Goal: Task Accomplishment & Management: Complete application form

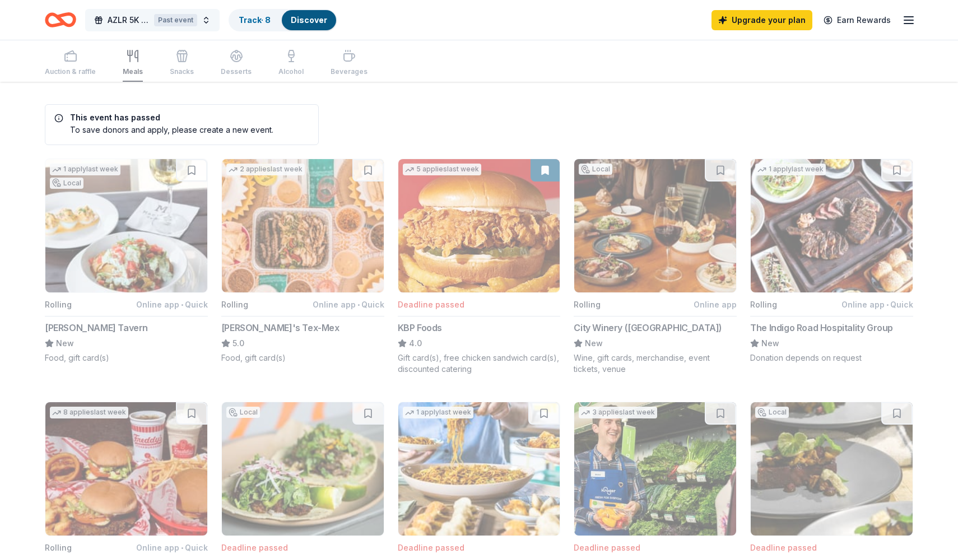
click at [194, 22] on div "Past event" at bounding box center [175, 20] width 43 height 12
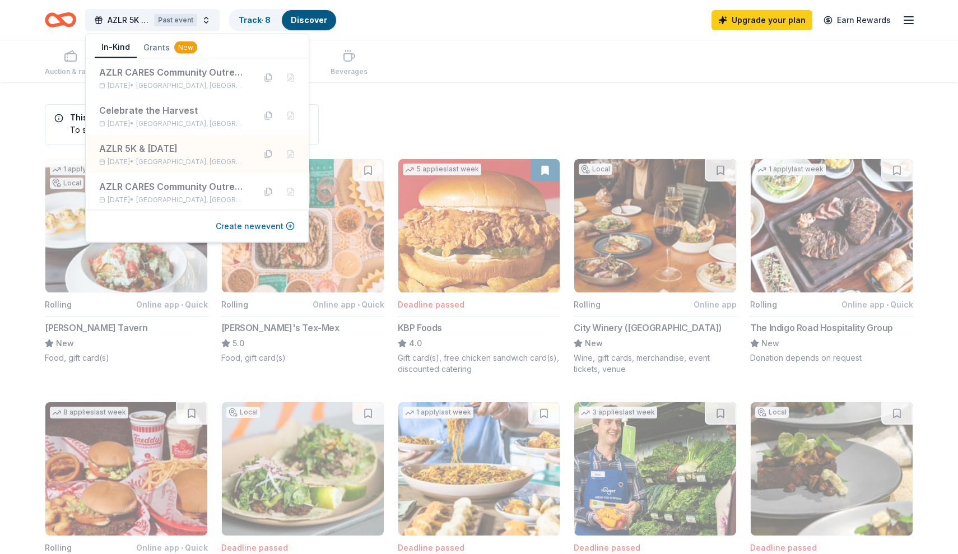
click at [235, 225] on button "Create new event" at bounding box center [255, 226] width 79 height 13
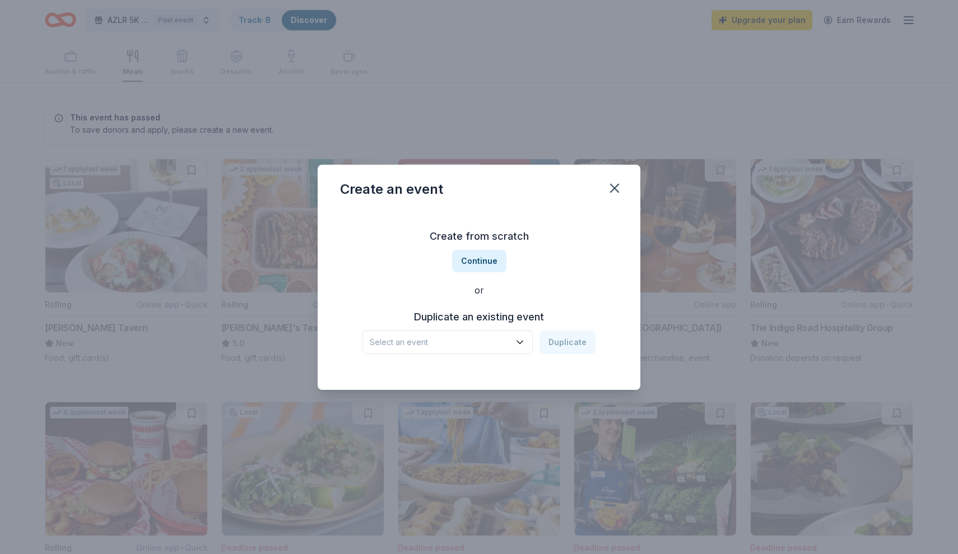
click at [453, 344] on span "Select an event" at bounding box center [440, 342] width 140 height 13
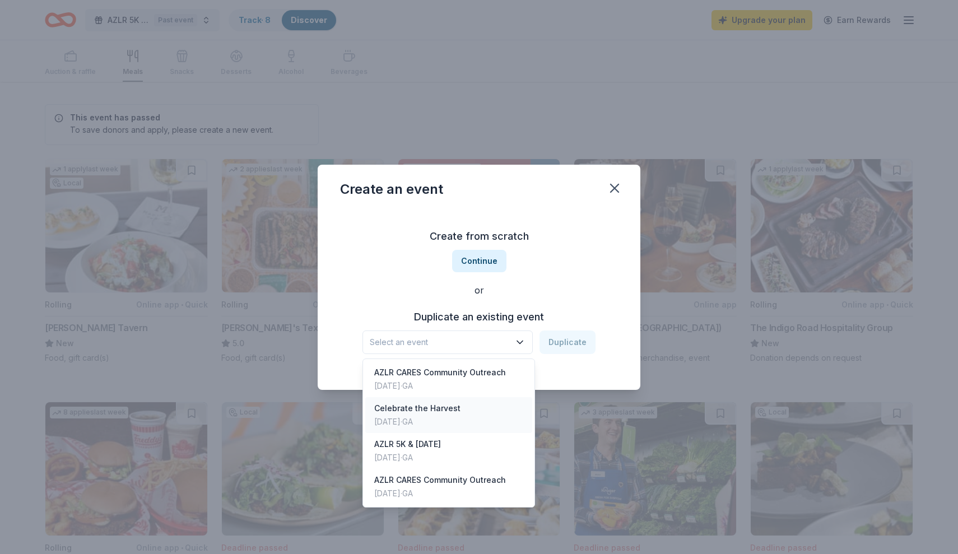
click at [444, 407] on div "Celebrate the Harvest" at bounding box center [417, 408] width 86 height 13
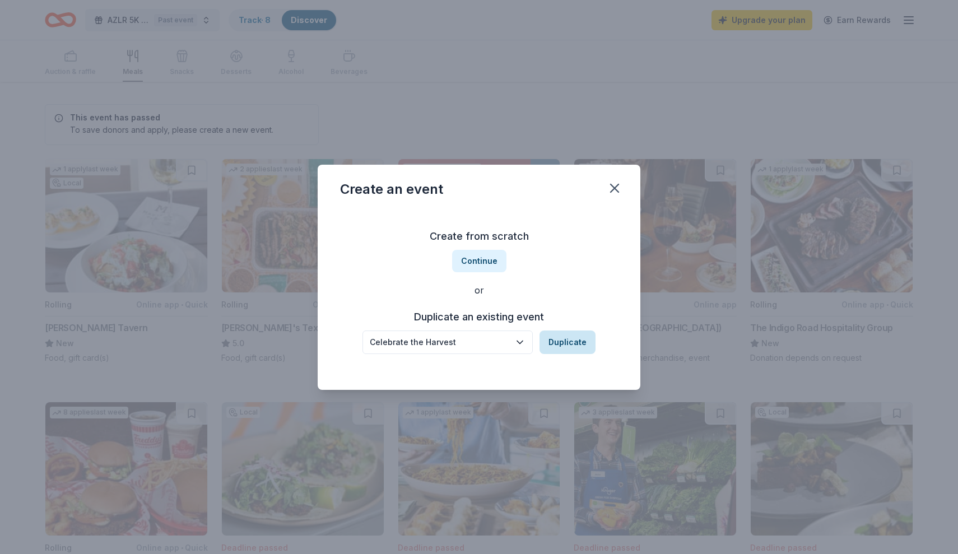
click at [557, 342] on button "Duplicate" at bounding box center [567, 342] width 56 height 24
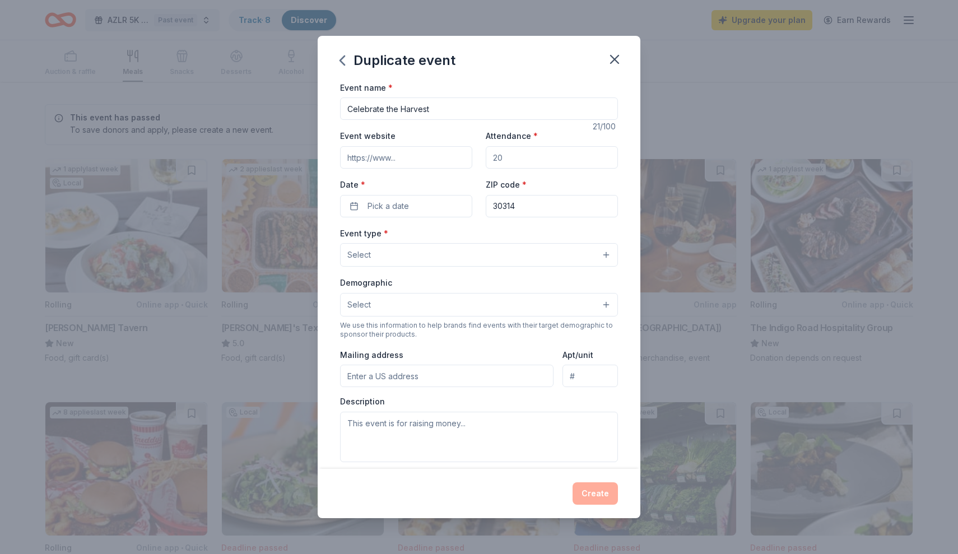
click at [427, 156] on input "Event website" at bounding box center [406, 157] width 132 height 22
type input "[DOMAIN_NAME][URL]"
click at [518, 164] on input "Attendance *" at bounding box center [552, 157] width 132 height 22
type input "150"
click at [451, 205] on button "Pick a date" at bounding box center [406, 206] width 132 height 22
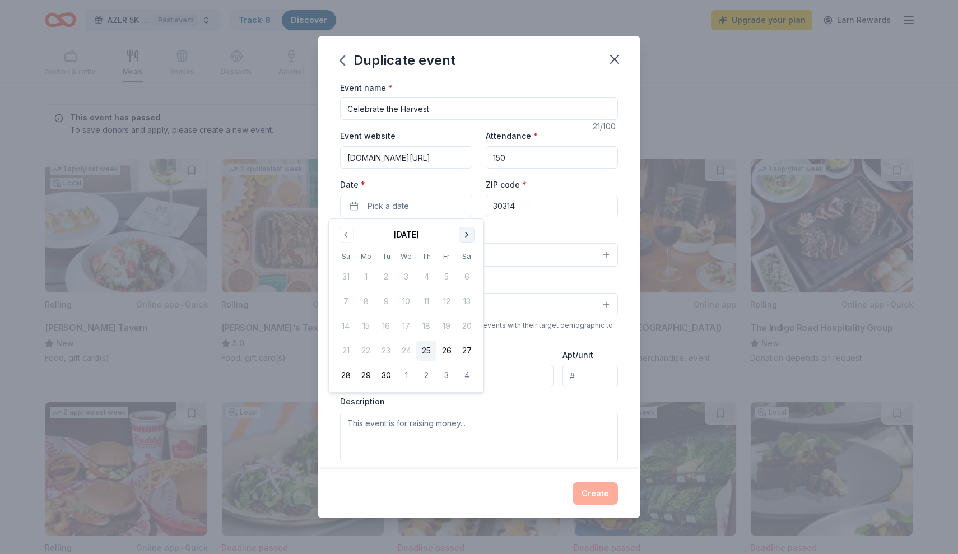
click at [465, 239] on button "Go to next month" at bounding box center [467, 235] width 16 height 16
click at [471, 328] on button "15" at bounding box center [467, 326] width 20 height 20
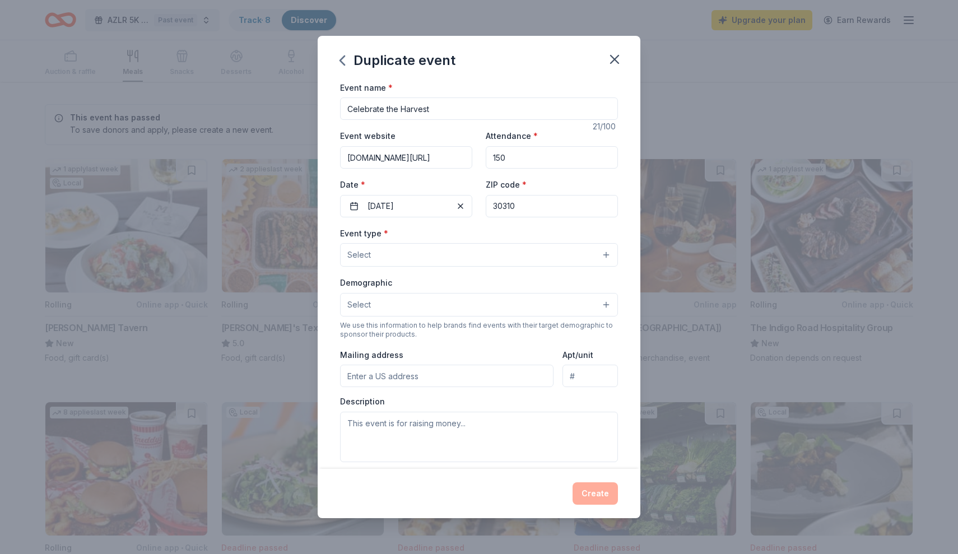
type input "30310"
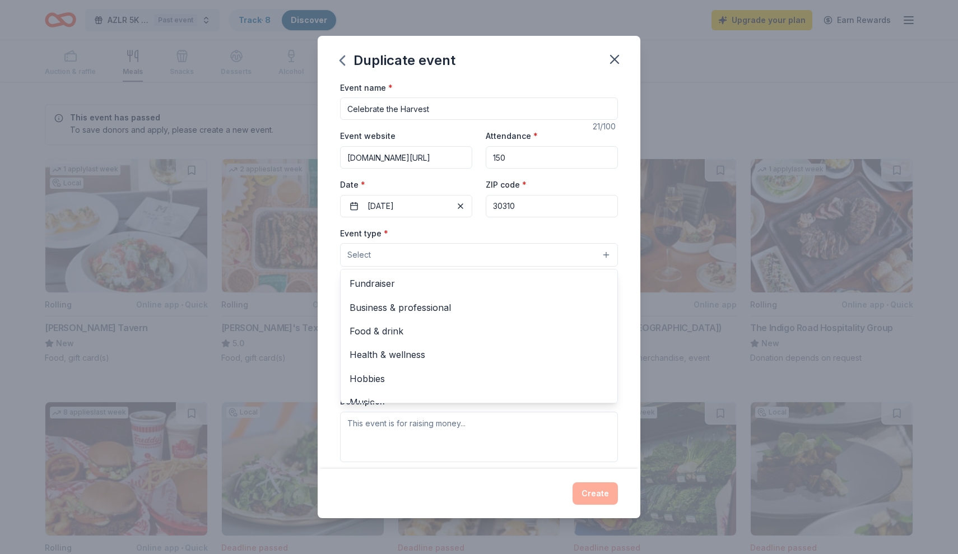
click at [523, 259] on button "Select" at bounding box center [479, 255] width 278 height 24
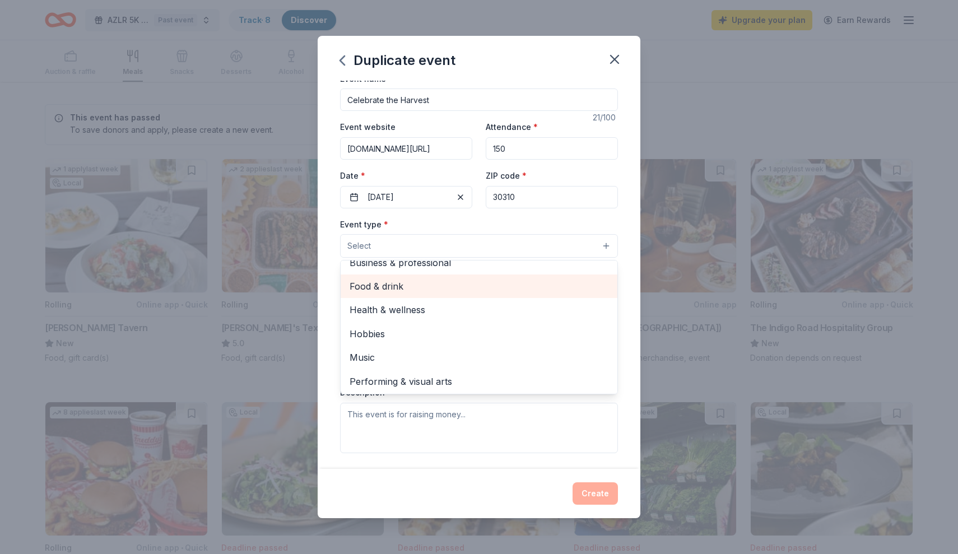
scroll to position [11, 0]
click at [502, 288] on span "Food & drink" at bounding box center [479, 284] width 259 height 15
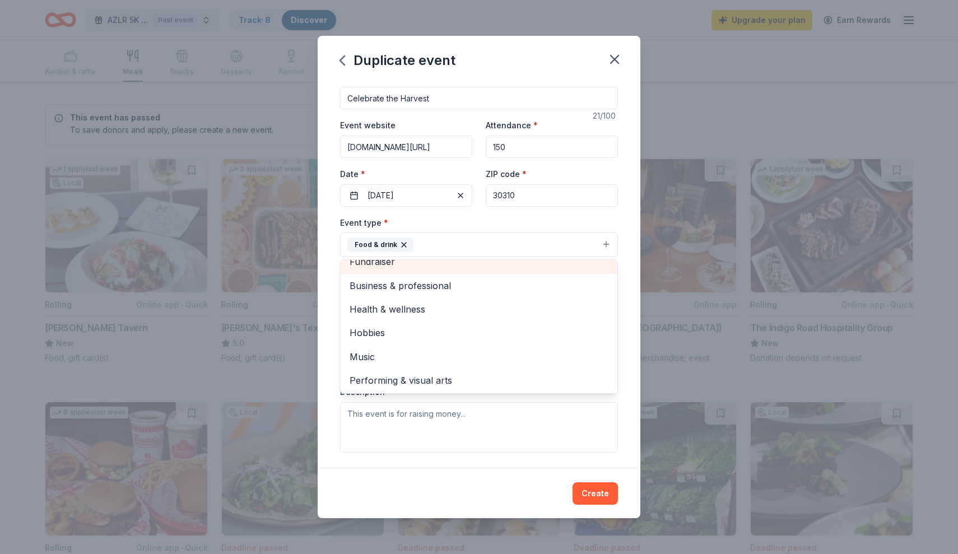
scroll to position [2, 0]
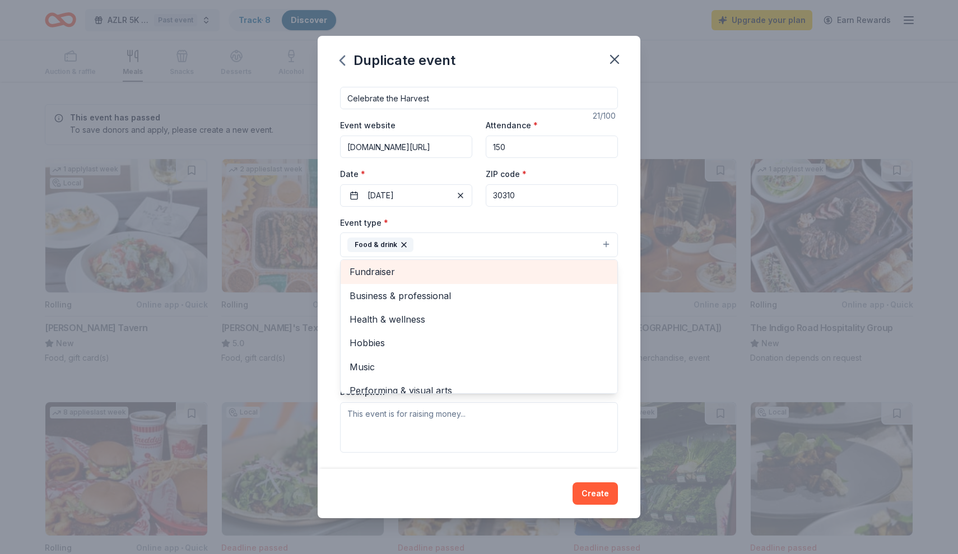
click at [488, 272] on div "Fundraiser" at bounding box center [479, 272] width 277 height 24
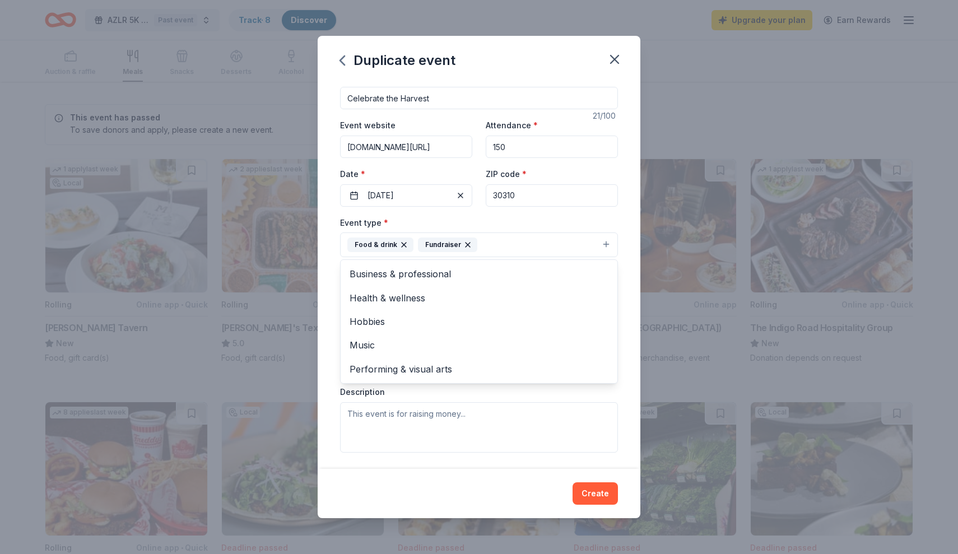
click at [512, 224] on div "Event type * Food & drink Fundraiser Business & professional Health & wellness …" at bounding box center [479, 237] width 278 height 42
click at [483, 297] on button "Select" at bounding box center [479, 295] width 278 height 24
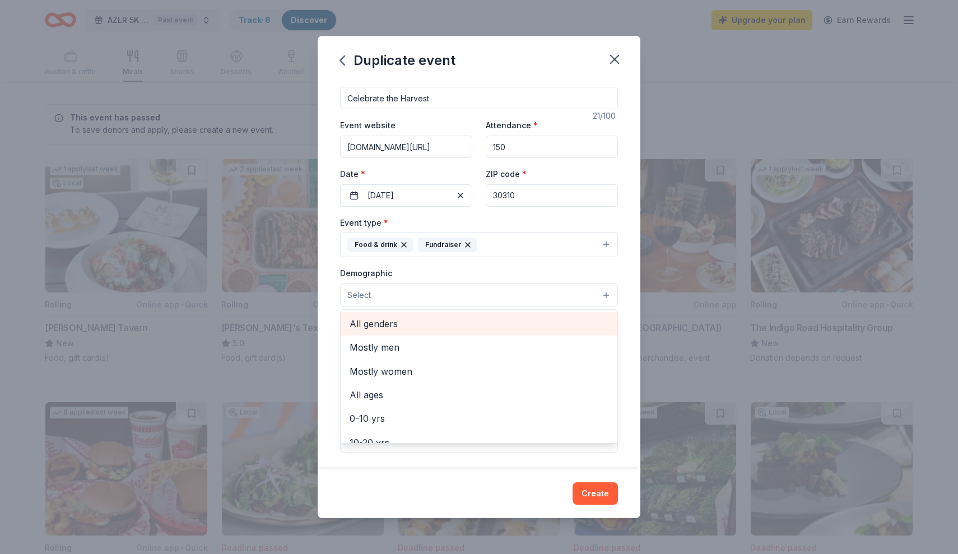
click at [448, 320] on span "All genders" at bounding box center [479, 323] width 259 height 15
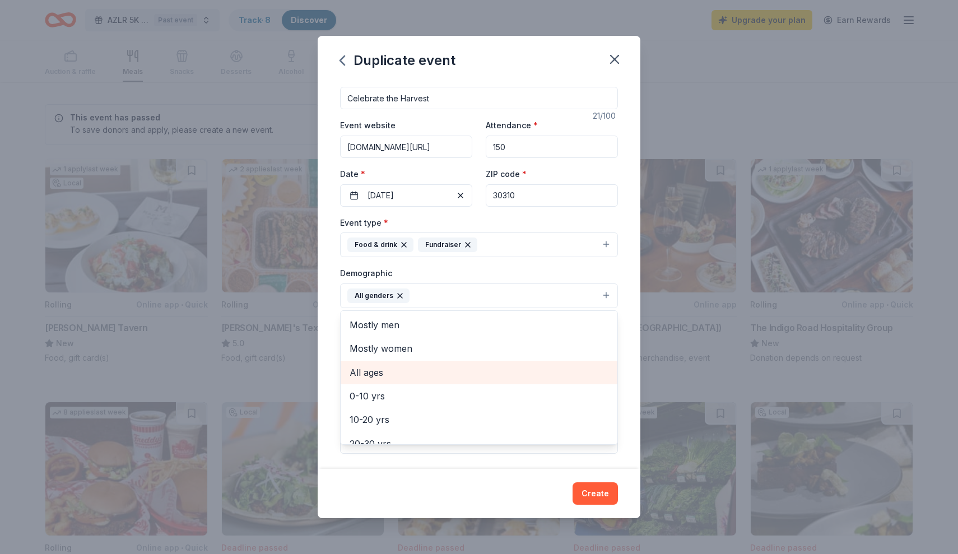
click at [433, 371] on span "All ages" at bounding box center [479, 372] width 259 height 15
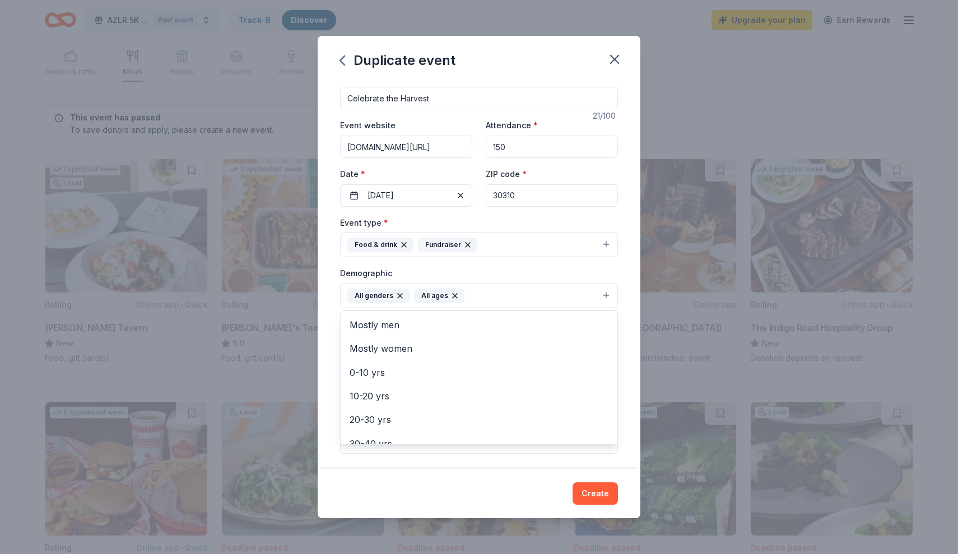
click at [501, 266] on div "Demographic All genders All ages Mostly men Mostly women 0-10 yrs 10-20 yrs 20-…" at bounding box center [479, 287] width 278 height 42
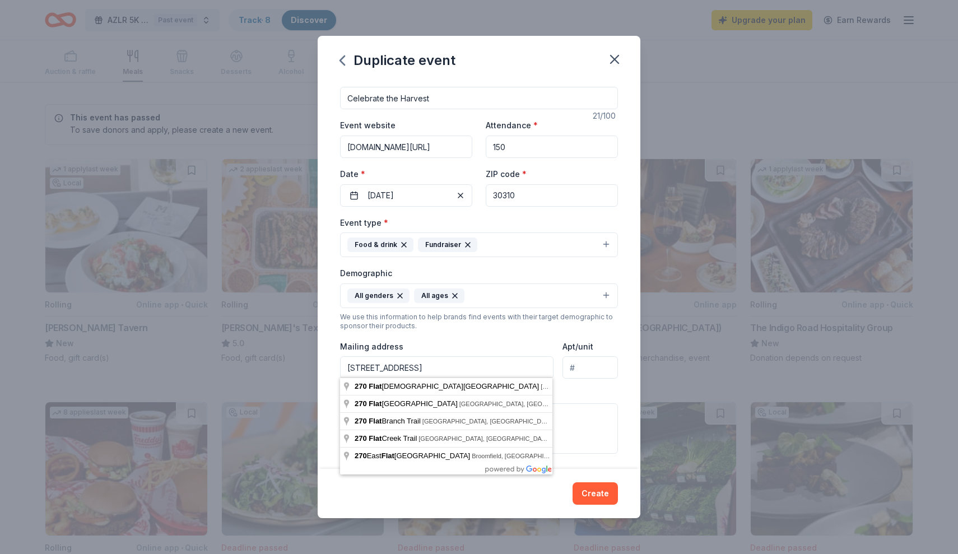
type input "[STREET_ADDRESS][DEMOGRAPHIC_DATA]"
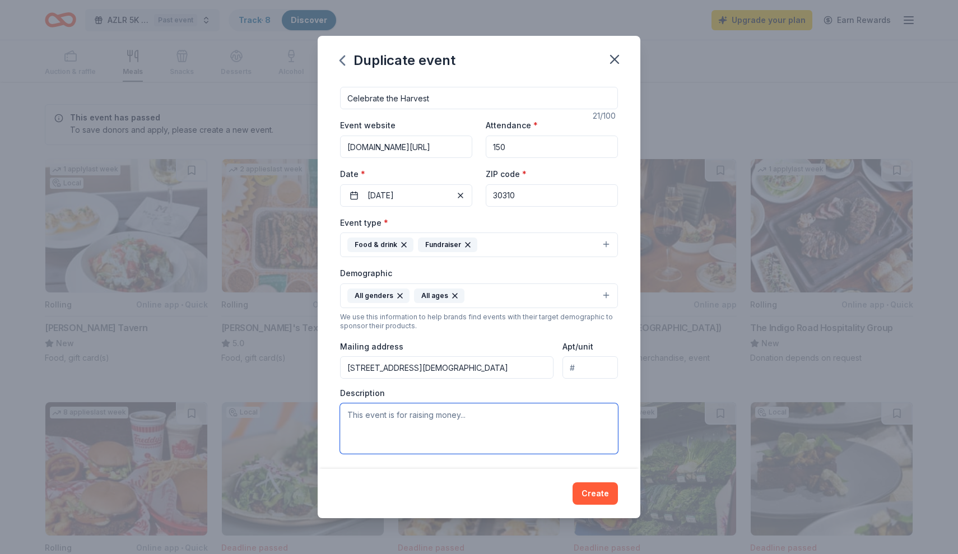
click at [425, 430] on textarea at bounding box center [479, 428] width 278 height 50
paste textarea "🍂 Loremipsu dol Sitamet 1756 Cons: Adipisci, Elitsedd 74, 2473 Eius: Tempori ut…"
type textarea "🍂 Loremipsu dol Sitamet 1756 Cons: Adipisci, Elitsedd 74, 2473 Eius: Tempori ut…"
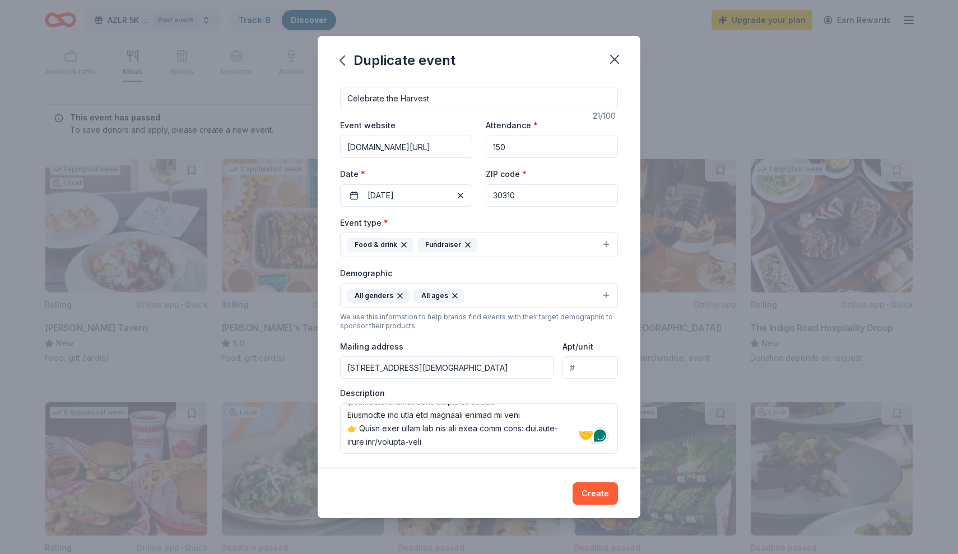
click at [603, 482] on div "Create" at bounding box center [479, 493] width 323 height 49
click at [603, 495] on button "Create" at bounding box center [594, 493] width 45 height 22
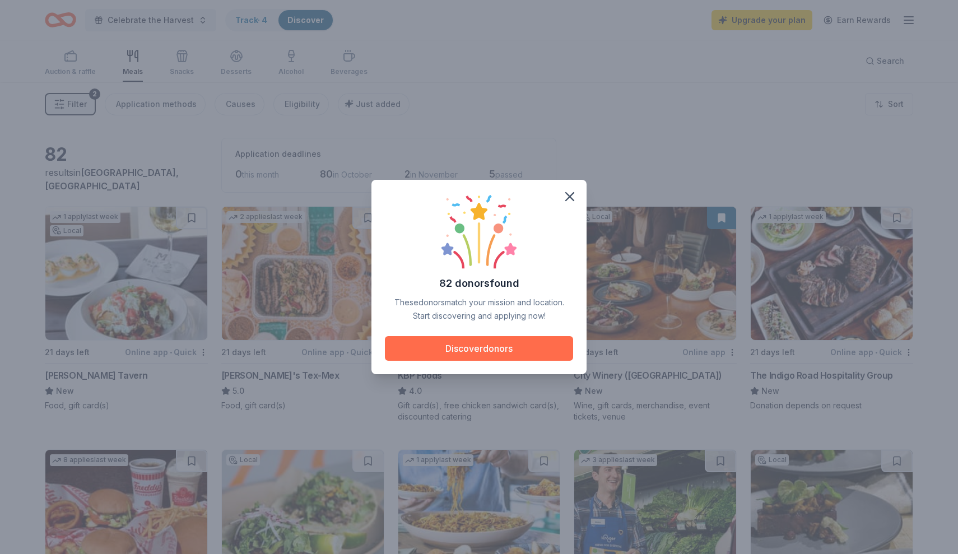
click at [535, 346] on button "Discover donors" at bounding box center [479, 348] width 188 height 25
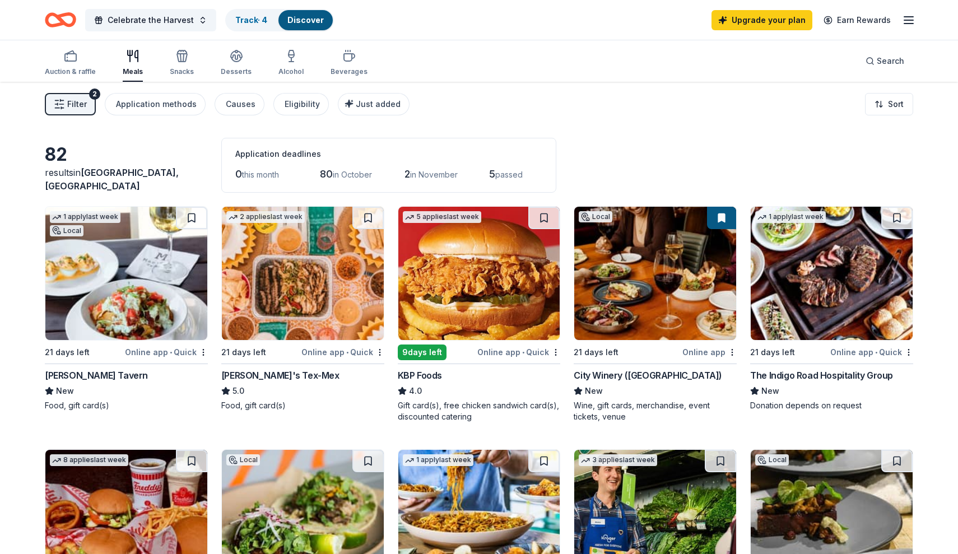
click at [763, 1] on div "Celebrate the Harvest Track · 4 Discover Upgrade your plan Earn Rewards" at bounding box center [479, 20] width 958 height 40
